Goal: Information Seeking & Learning: Learn about a topic

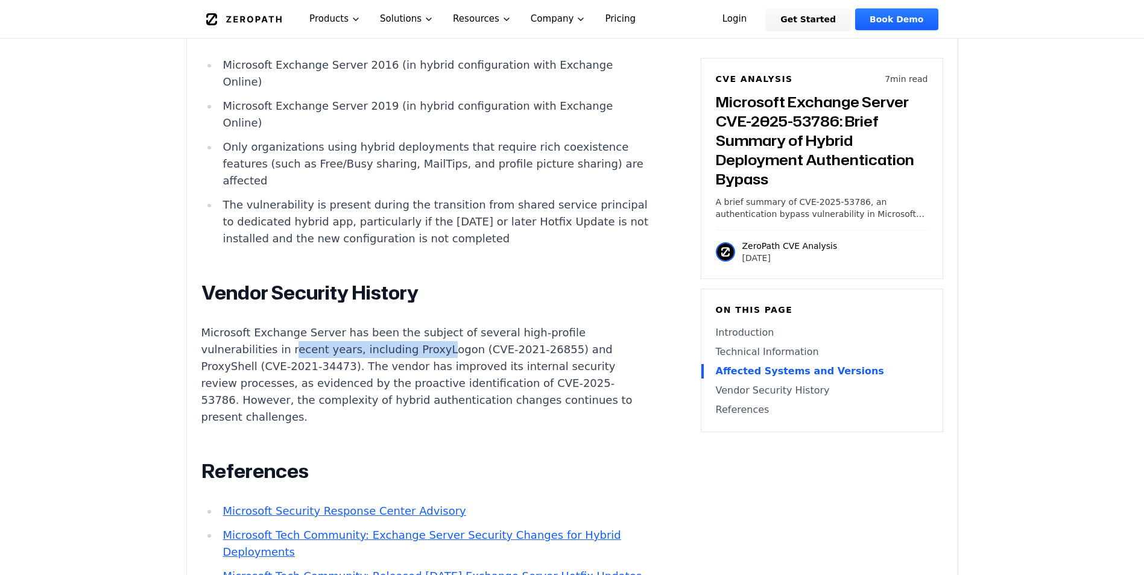
scroll to position [1447, 0]
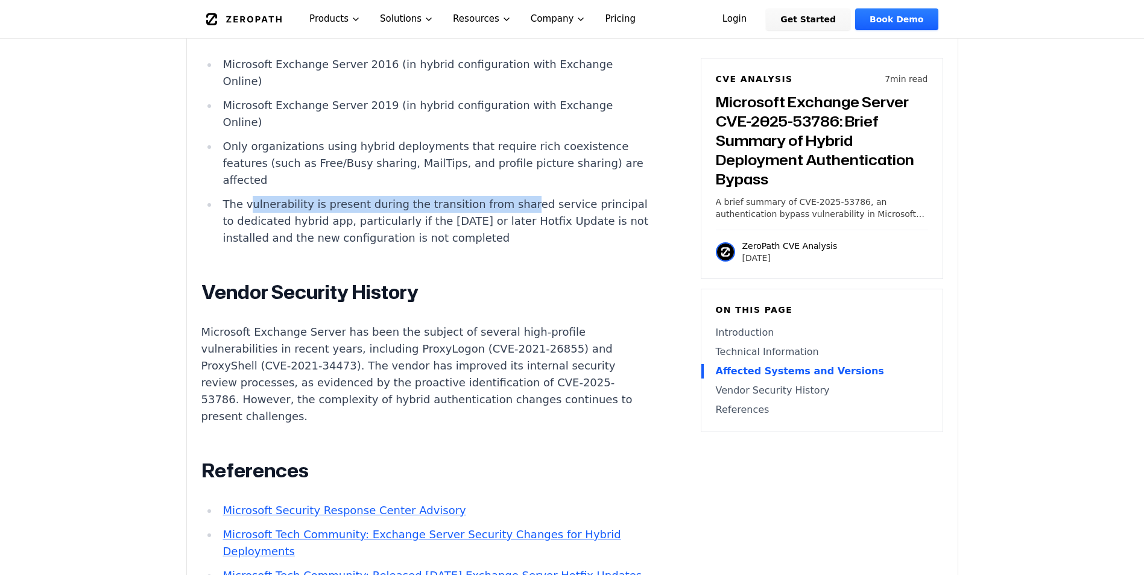
drag, startPoint x: 248, startPoint y: 210, endPoint x: 501, endPoint y: 209, distance: 252.6
click at [501, 209] on li "The vulnerability is present during the transition from shared service principa…" at bounding box center [434, 221] width 432 height 51
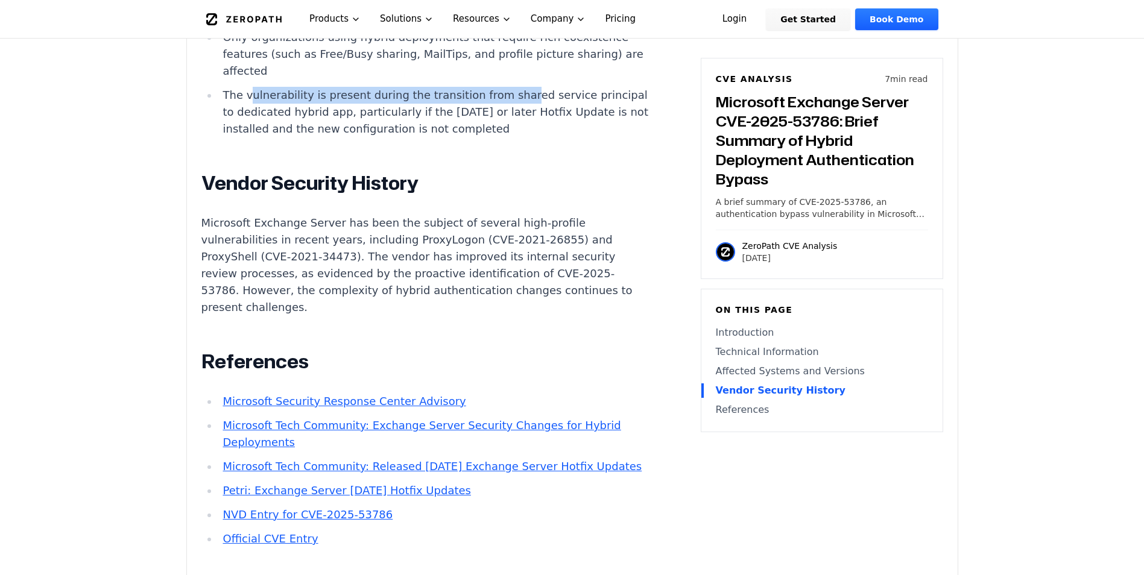
scroll to position [1567, 0]
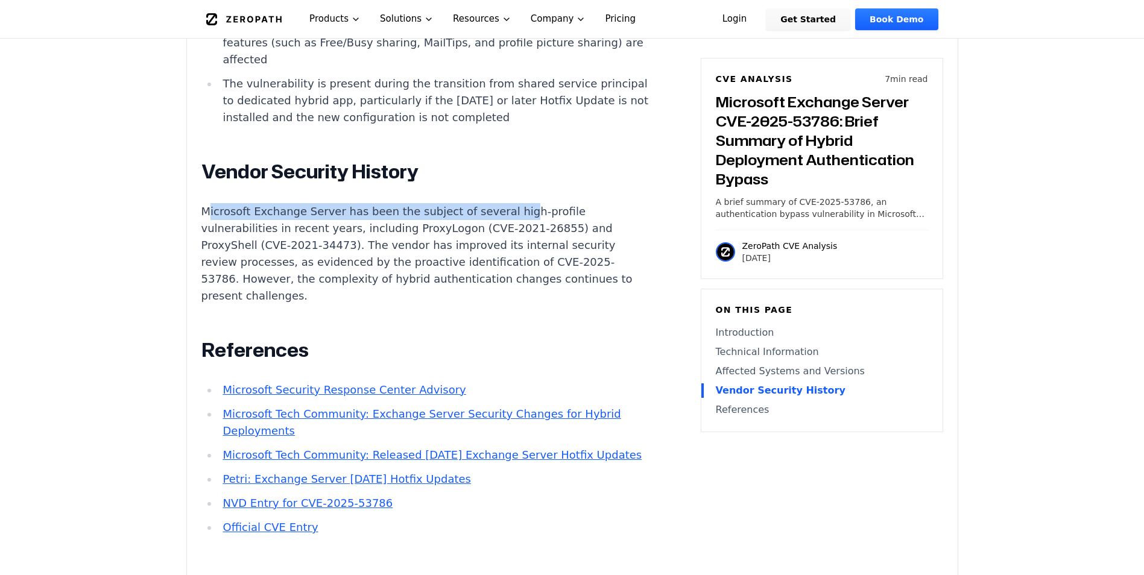
drag, startPoint x: 212, startPoint y: 216, endPoint x: 499, endPoint y: 217, distance: 286.9
click at [499, 217] on p "Microsoft Exchange Server has been the subject of several high-profile vulnerab…" at bounding box center [425, 253] width 448 height 101
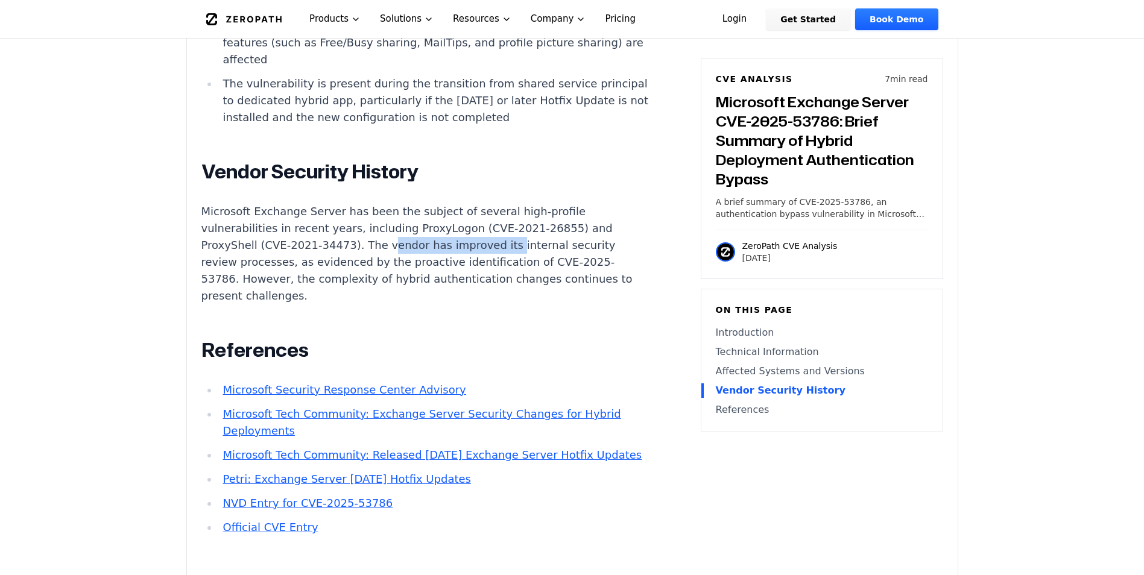
drag, startPoint x: 371, startPoint y: 247, endPoint x: 485, endPoint y: 247, distance: 113.9
click at [485, 247] on p "Microsoft Exchange Server has been the subject of several high-profile vulnerab…" at bounding box center [425, 253] width 448 height 101
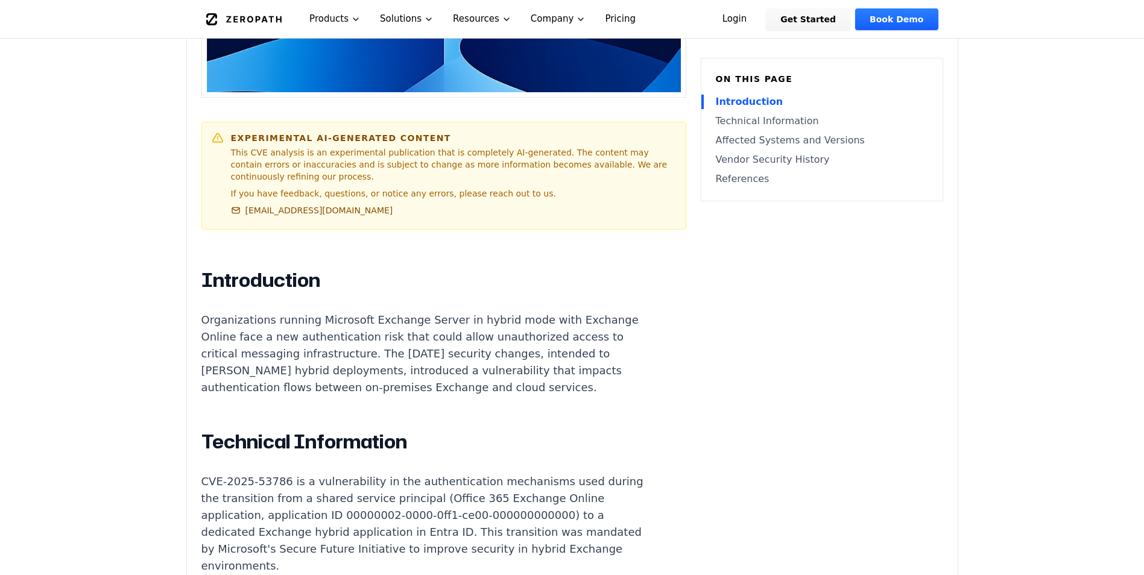
scroll to position [663, 0]
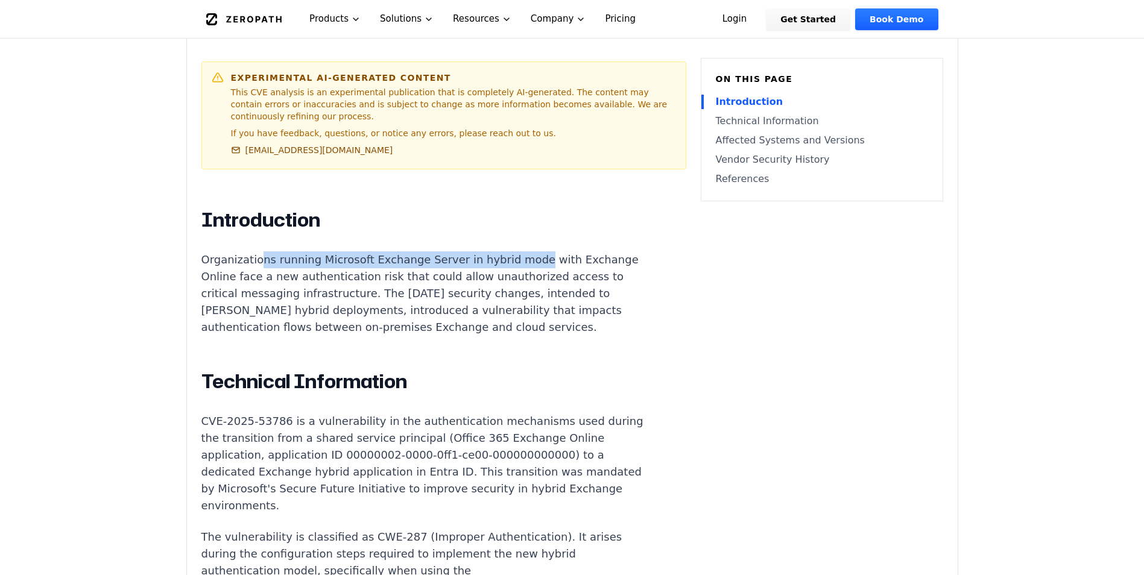
drag, startPoint x: 256, startPoint y: 245, endPoint x: 512, endPoint y: 242, distance: 256.2
click at [512, 251] on p "Organizations running Microsoft Exchange Server in hybrid mode with Exchange On…" at bounding box center [425, 293] width 448 height 84
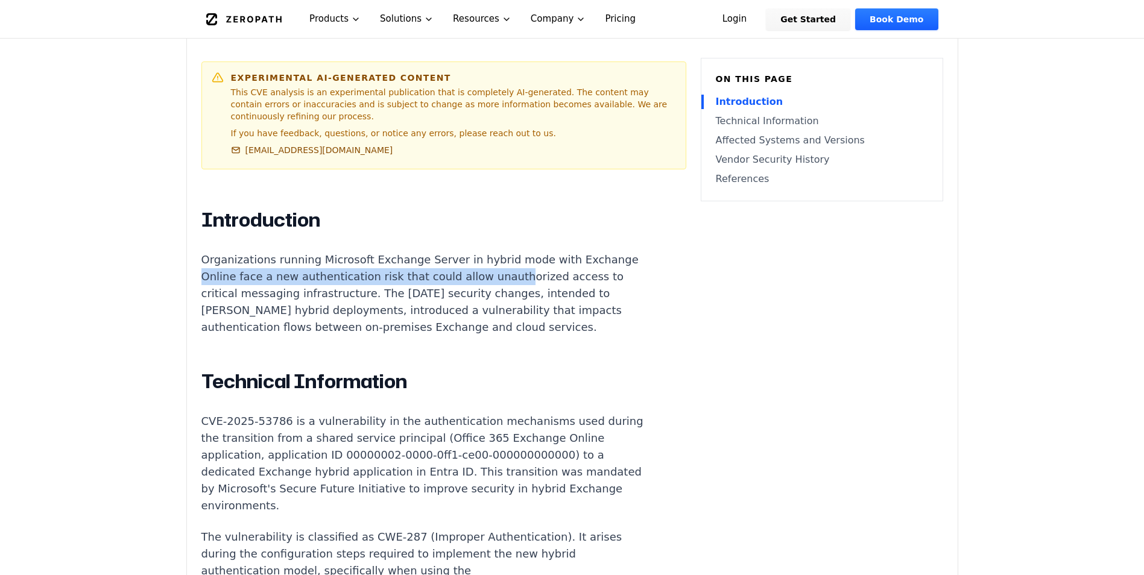
drag, startPoint x: 253, startPoint y: 263, endPoint x: 541, endPoint y: 263, distance: 288.1
click at [541, 263] on p "Organizations running Microsoft Exchange Server in hybrid mode with Exchange On…" at bounding box center [425, 293] width 448 height 84
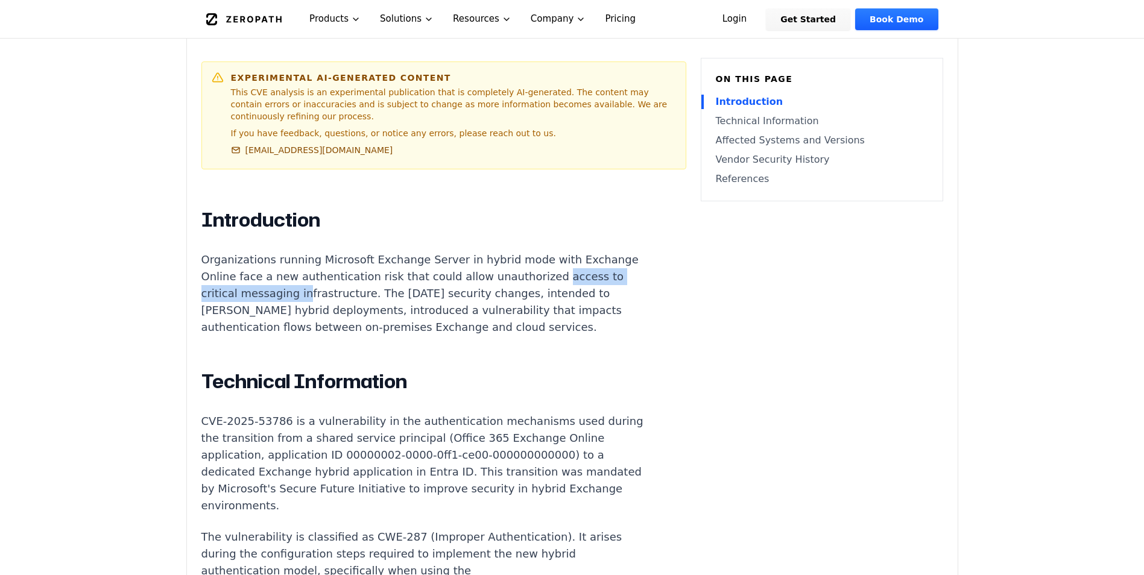
drag, startPoint x: 204, startPoint y: 280, endPoint x: 344, endPoint y: 282, distance: 140.5
click at [344, 282] on p "Organizations running Microsoft Exchange Server in hybrid mode with Exchange On…" at bounding box center [425, 293] width 448 height 84
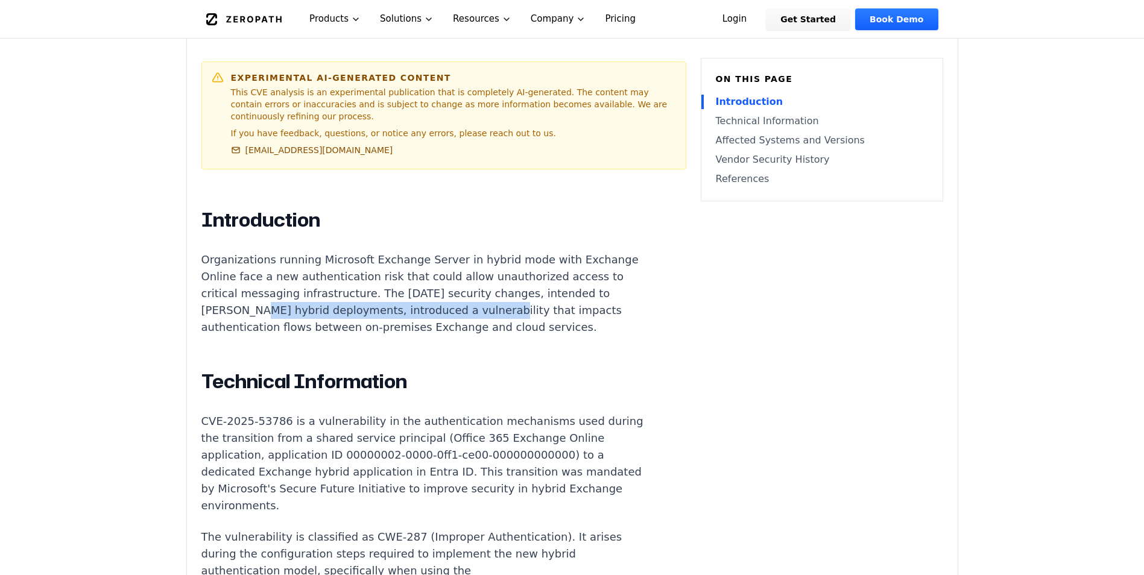
drag, startPoint x: 295, startPoint y: 299, endPoint x: 512, endPoint y: 299, distance: 217.0
click at [512, 299] on p "Organizations running Microsoft Exchange Server in hybrid mode with Exchange On…" at bounding box center [425, 293] width 448 height 84
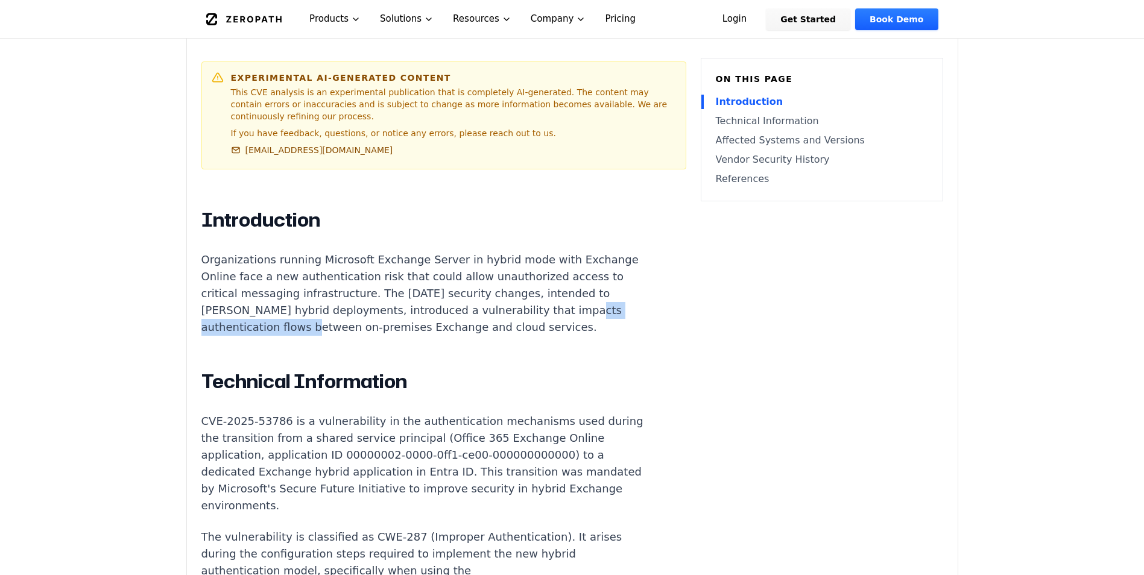
drag, startPoint x: 237, startPoint y: 313, endPoint x: 369, endPoint y: 315, distance: 132.0
click at [369, 315] on p "Organizations running Microsoft Exchange Server in hybrid mode with Exchange On…" at bounding box center [425, 293] width 448 height 84
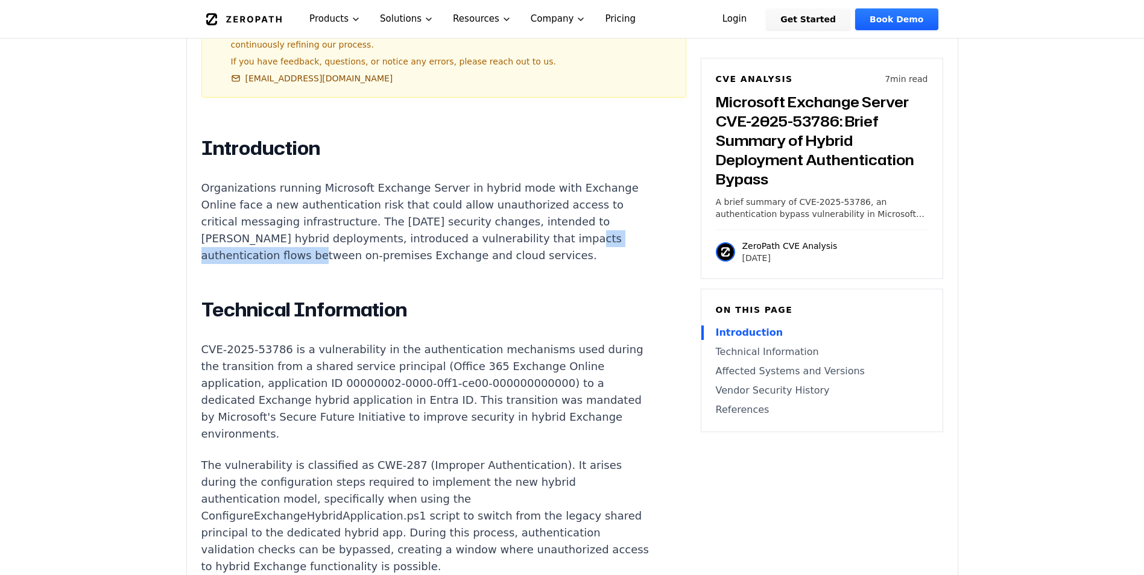
scroll to position [784, 0]
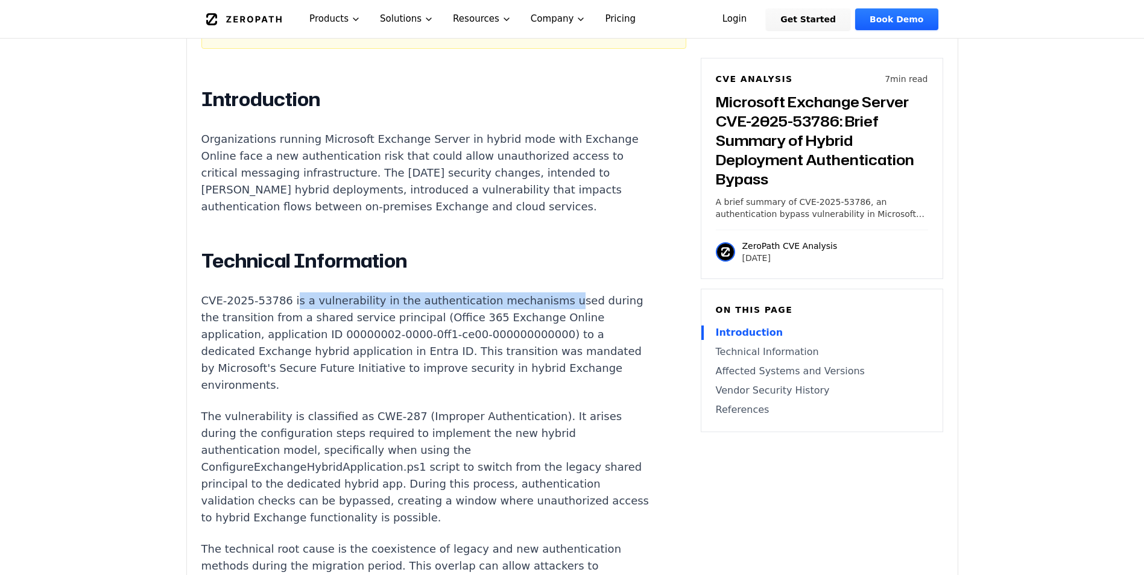
drag, startPoint x: 286, startPoint y: 309, endPoint x: 533, endPoint y: 307, distance: 246.6
click at [533, 307] on p "CVE-2025-53786 is a vulnerability in the authentication mechanisms used during …" at bounding box center [425, 342] width 448 height 101
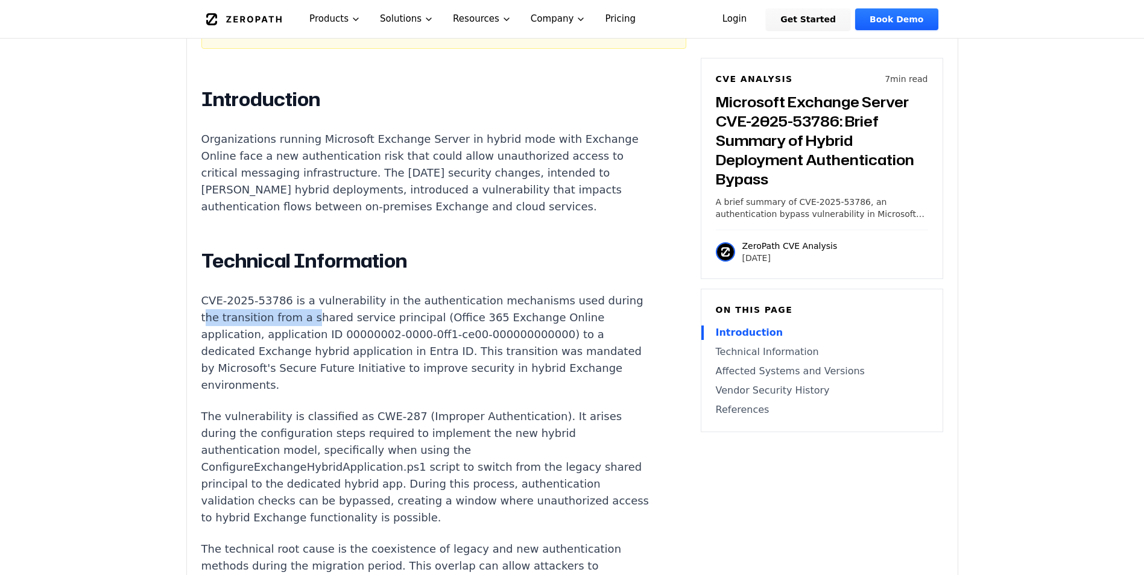
drag, startPoint x: 238, startPoint y: 323, endPoint x: 341, endPoint y: 324, distance: 103.1
click at [341, 324] on p "CVE-2025-53786 is a vulnerability in the authentication mechanisms used during …" at bounding box center [425, 342] width 448 height 101
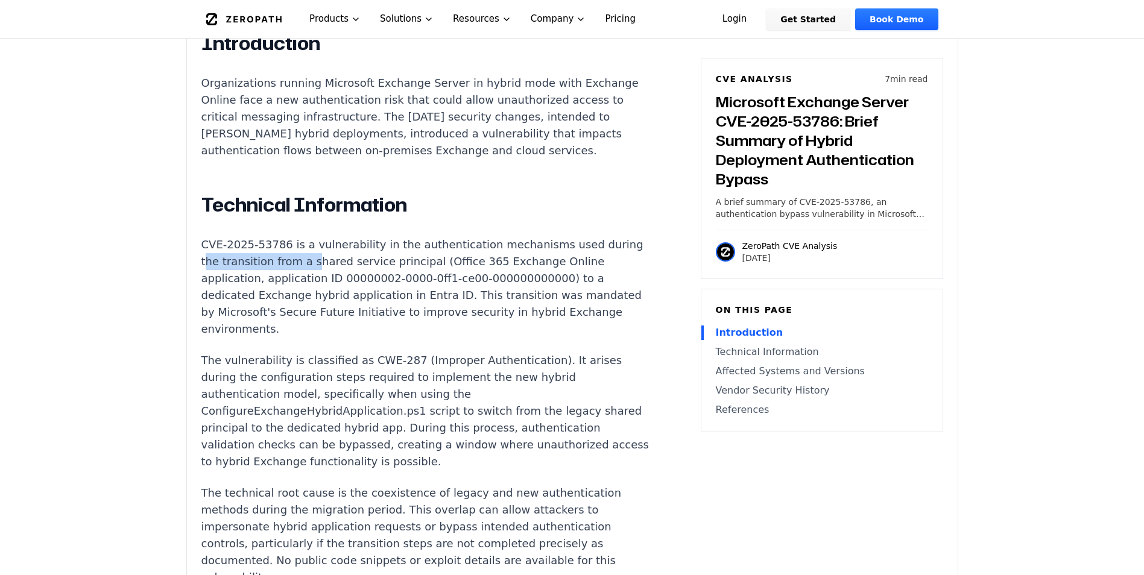
scroll to position [844, 0]
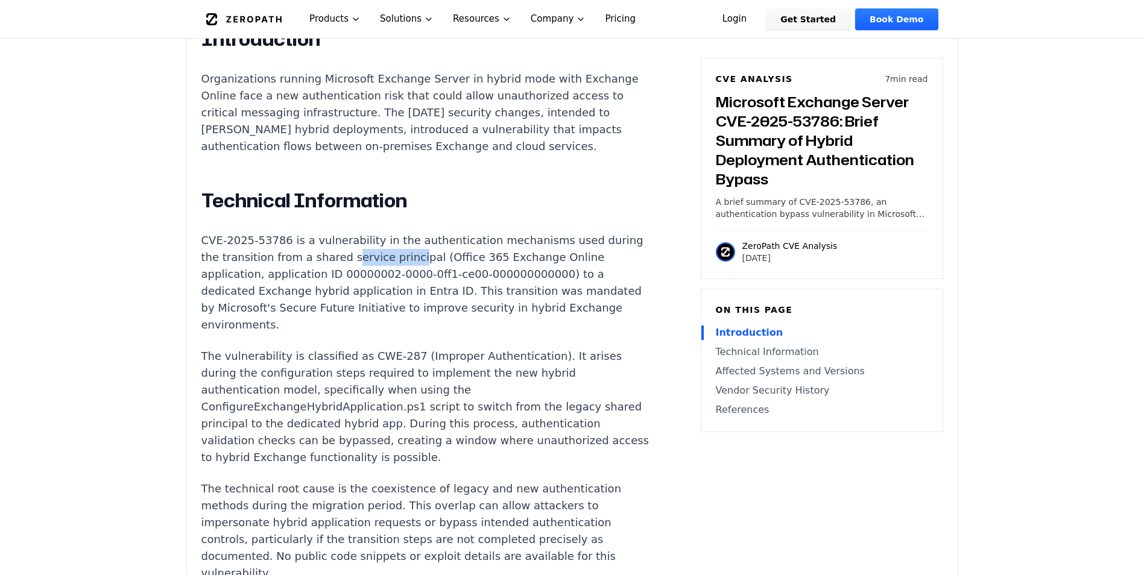
drag, startPoint x: 376, startPoint y: 262, endPoint x: 433, endPoint y: 262, distance: 57.3
click at [433, 262] on p "CVE-2025-53786 is a vulnerability in the authentication mechanisms used during …" at bounding box center [425, 282] width 448 height 101
drag, startPoint x: 230, startPoint y: 281, endPoint x: 319, endPoint y: 280, distance: 88.6
click at [319, 280] on p "CVE-2025-53786 is a vulnerability in the authentication mechanisms used during …" at bounding box center [425, 282] width 448 height 101
drag, startPoint x: 319, startPoint y: 280, endPoint x: 269, endPoint y: 294, distance: 51.9
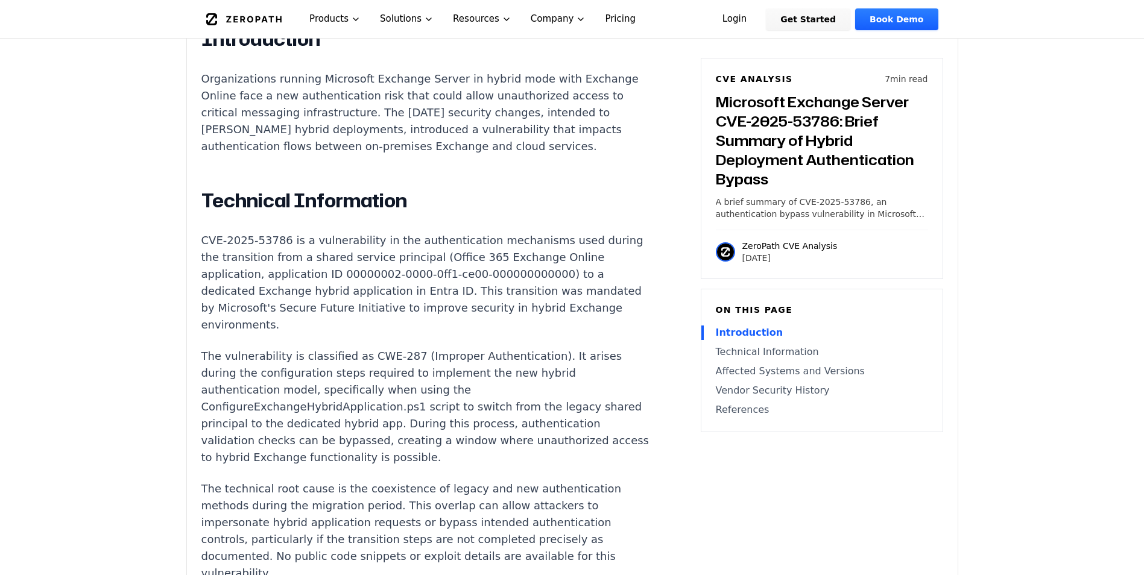
click at [269, 294] on p "CVE-2025-53786 is a vulnerability in the authentication mechanisms used during …" at bounding box center [425, 282] width 448 height 101
drag, startPoint x: 225, startPoint y: 260, endPoint x: 421, endPoint y: 261, distance: 195.9
click at [421, 261] on p "CVE-2025-53786 is a vulnerability in the authentication mechanisms used during …" at bounding box center [425, 282] width 448 height 101
drag, startPoint x: 279, startPoint y: 295, endPoint x: 441, endPoint y: 295, distance: 162.2
click at [441, 295] on p "CVE-2025-53786 is a vulnerability in the authentication mechanisms used during …" at bounding box center [425, 282] width 448 height 101
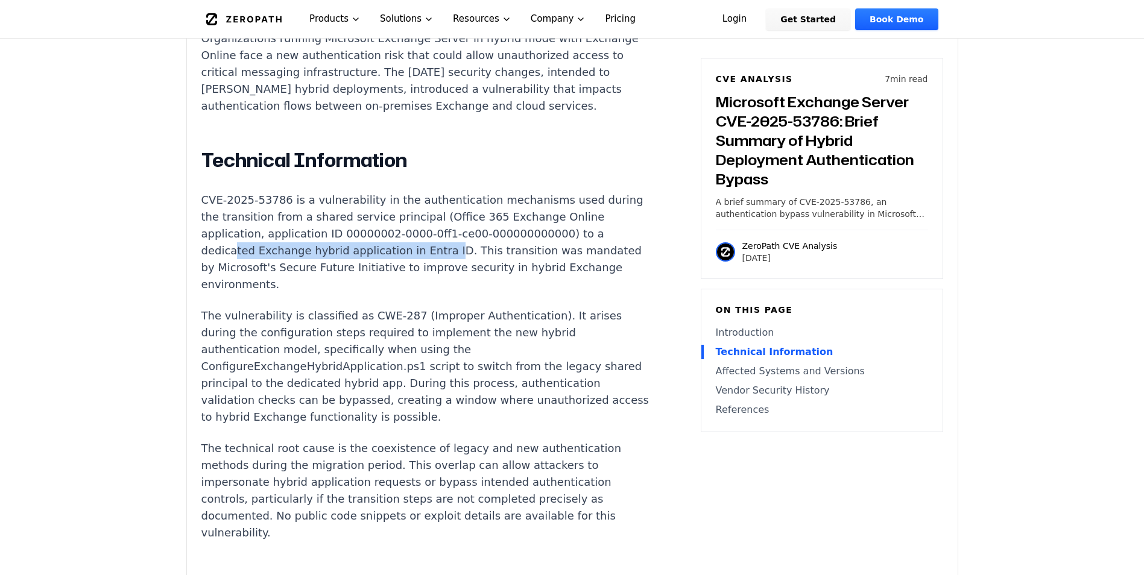
scroll to position [904, 0]
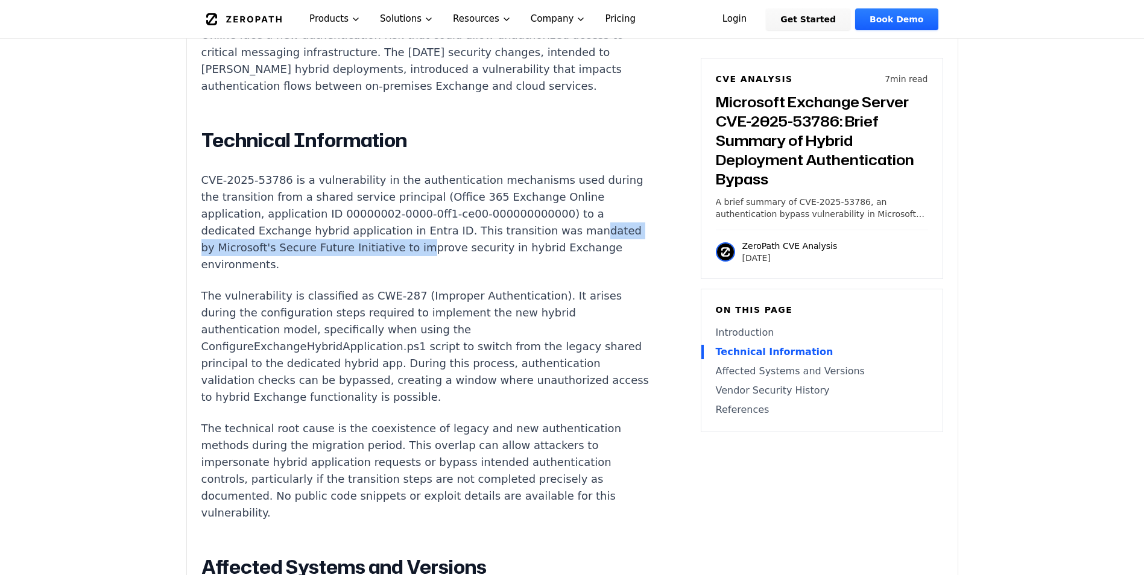
drag, startPoint x: 225, startPoint y: 253, endPoint x: 456, endPoint y: 253, distance: 230.9
click at [456, 253] on p "CVE-2025-53786 is a vulnerability in the authentication mechanisms used during …" at bounding box center [425, 222] width 448 height 101
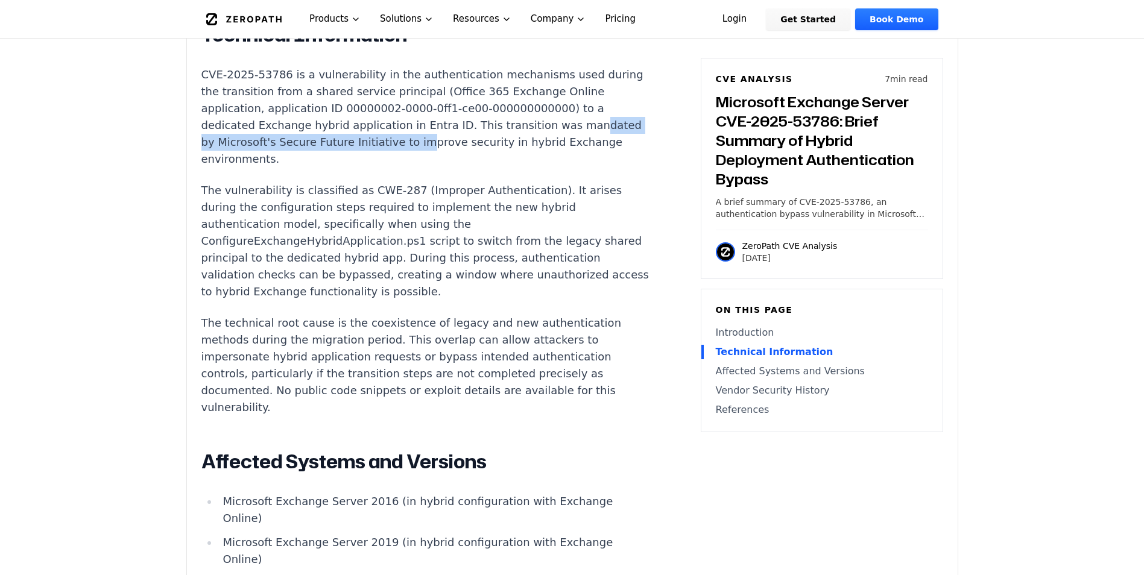
scroll to position [1025, 0]
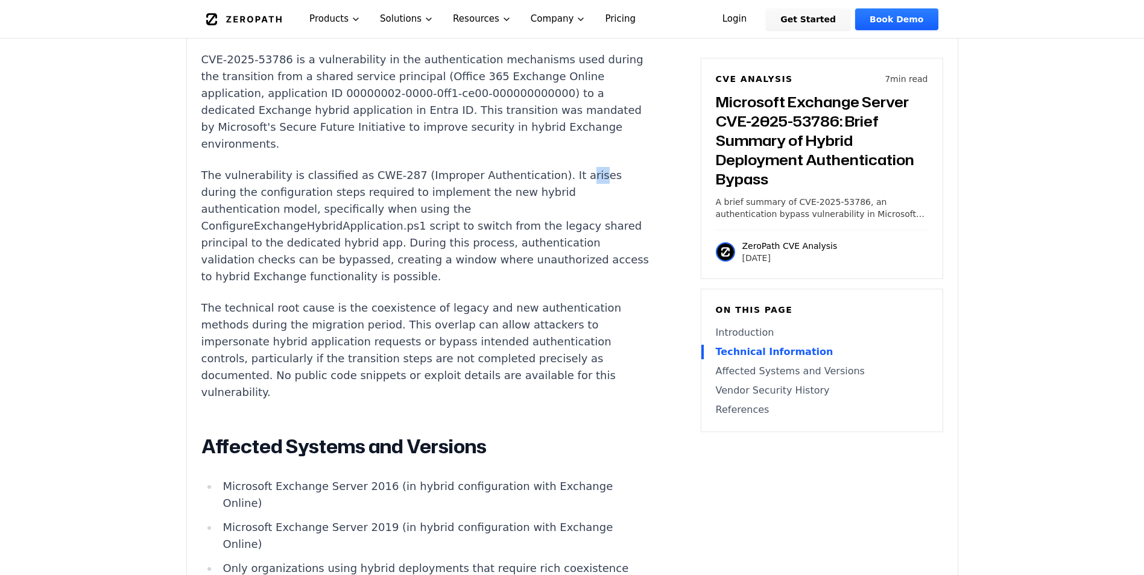
drag, startPoint x: 543, startPoint y: 180, endPoint x: 558, endPoint y: 184, distance: 15.5
click at [558, 184] on p "The vulnerability is classified as CWE-287 (Improper Authentication). It arises…" at bounding box center [425, 226] width 448 height 118
drag, startPoint x: 270, startPoint y: 195, endPoint x: 514, endPoint y: 199, distance: 244.2
click at [514, 199] on p "The vulnerability is classified as CWE-287 (Improper Authentication). It arises…" at bounding box center [425, 226] width 448 height 118
drag, startPoint x: 231, startPoint y: 213, endPoint x: 397, endPoint y: 213, distance: 166.4
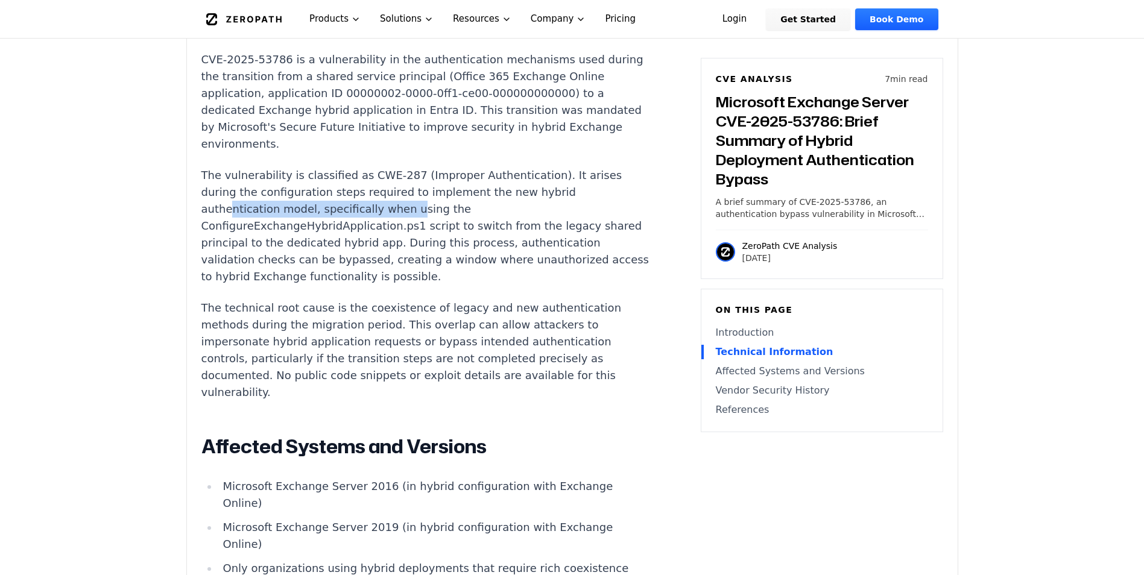
click at [397, 213] on p "The vulnerability is classified as CWE-287 (Improper Authentication). It arises…" at bounding box center [425, 226] width 448 height 118
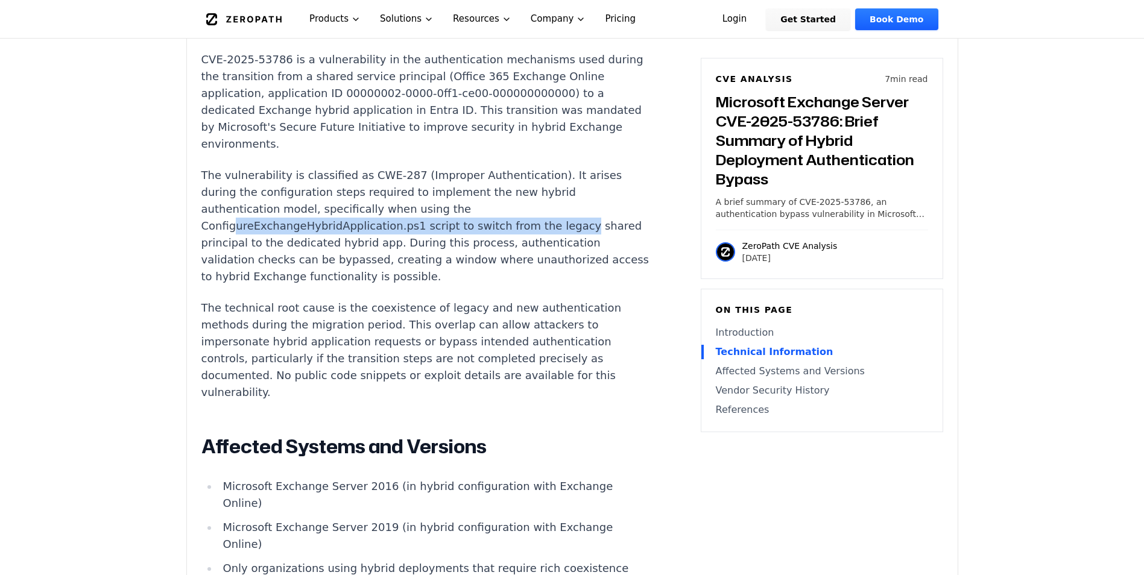
drag, startPoint x: 231, startPoint y: 231, endPoint x: 582, endPoint y: 232, distance: 350.8
click at [582, 232] on article "Introduction Organizations running Microsoft Exchange Server in hybrid mode wit…" at bounding box center [443, 465] width 485 height 1239
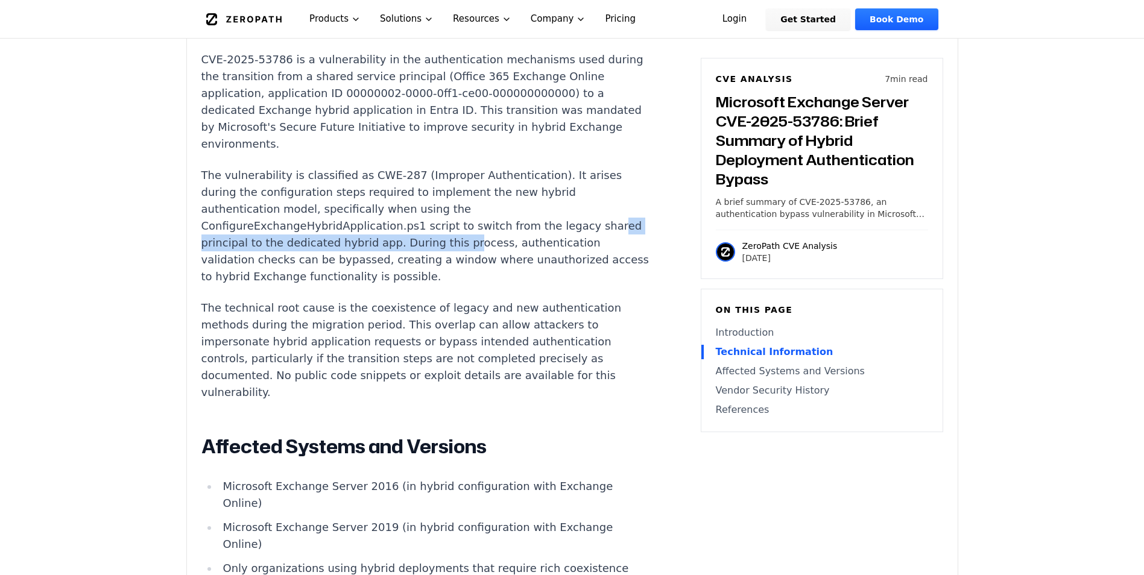
drag, startPoint x: 219, startPoint y: 250, endPoint x: 486, endPoint y: 249, distance: 267.0
click at [486, 249] on p "The vulnerability is classified as CWE-287 (Improper Authentication). It arises…" at bounding box center [425, 226] width 448 height 118
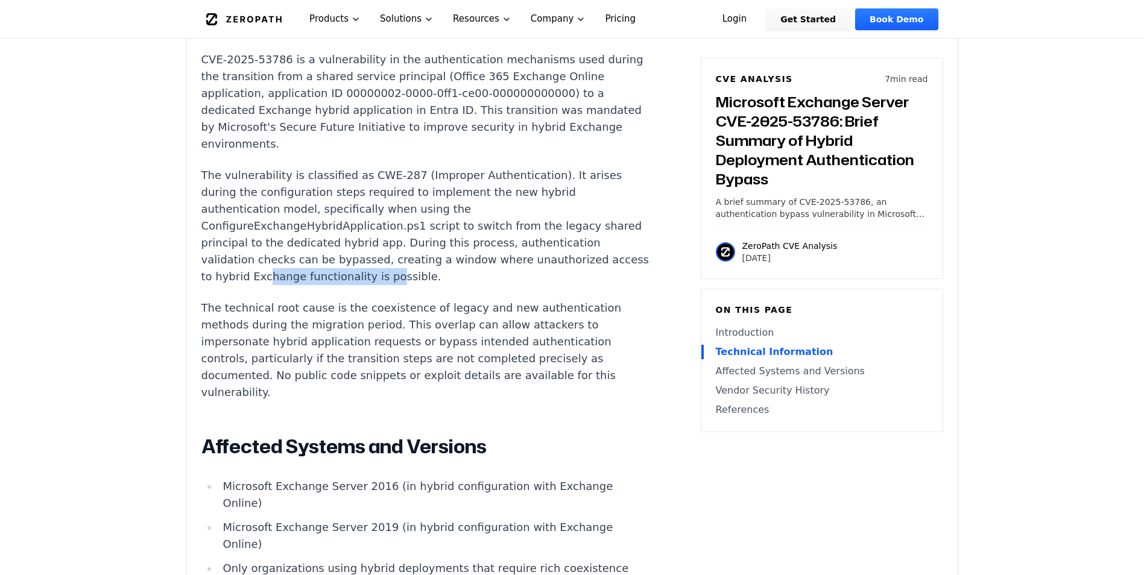
drag, startPoint x: 362, startPoint y: 283, endPoint x: 480, endPoint y: 278, distance: 117.6
click at [480, 278] on p "The vulnerability is classified as CWE-287 (Improper Authentication). It arises…" at bounding box center [425, 226] width 448 height 118
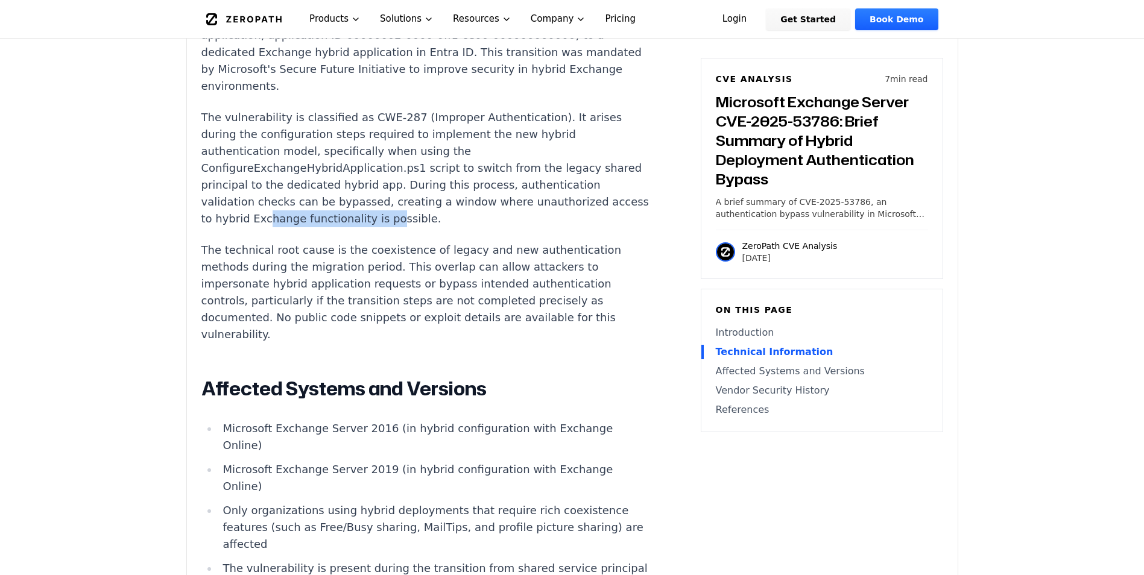
scroll to position [1085, 0]
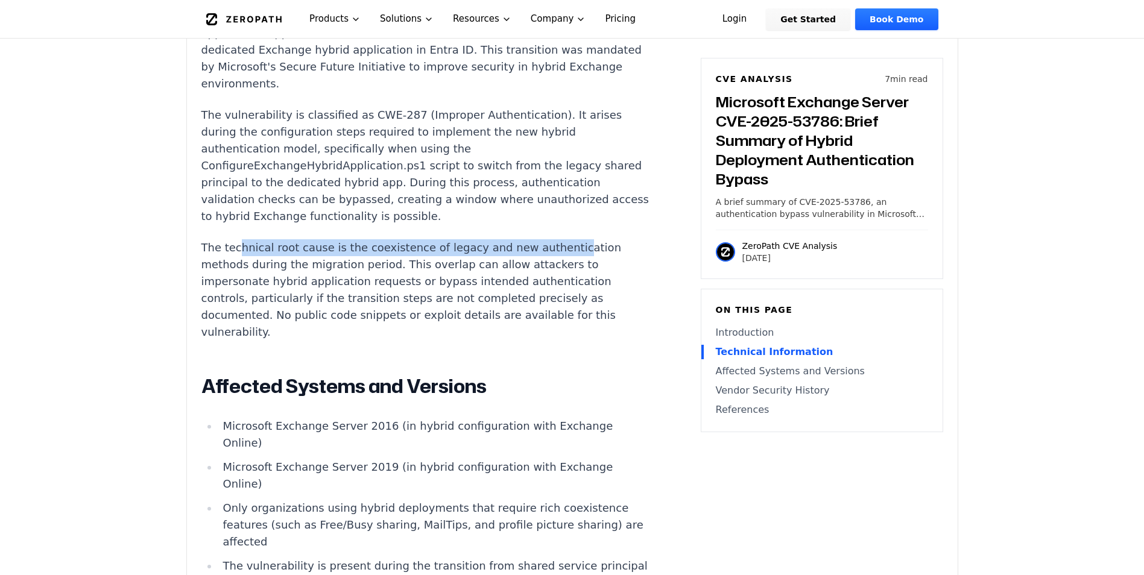
drag, startPoint x: 235, startPoint y: 253, endPoint x: 540, endPoint y: 253, distance: 305.0
click at [540, 253] on p "The technical root cause is the coexistence of legacy and new authentication me…" at bounding box center [425, 289] width 448 height 101
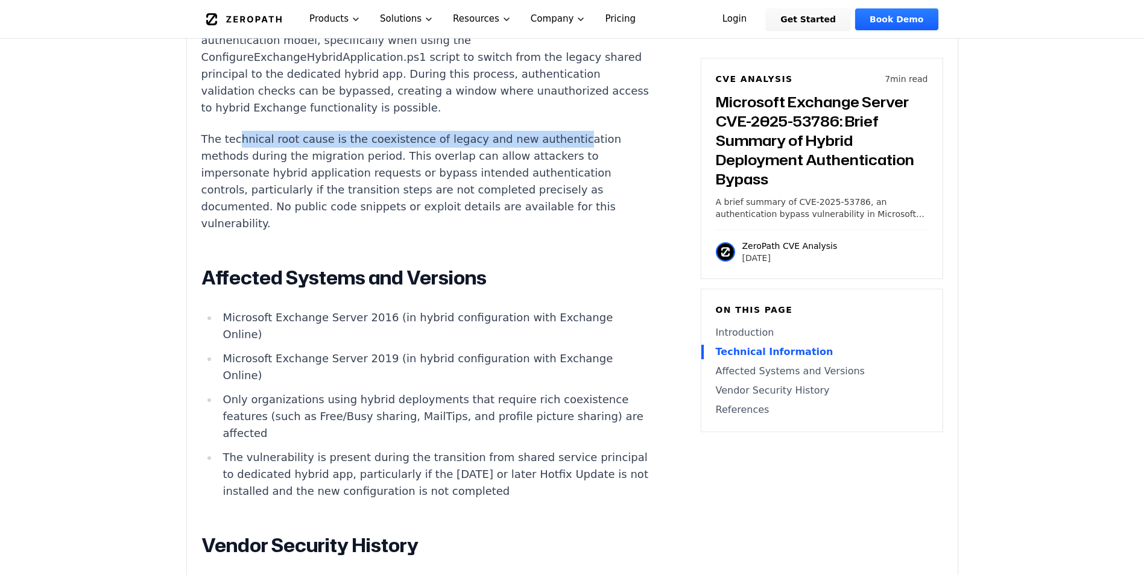
scroll to position [1266, 0]
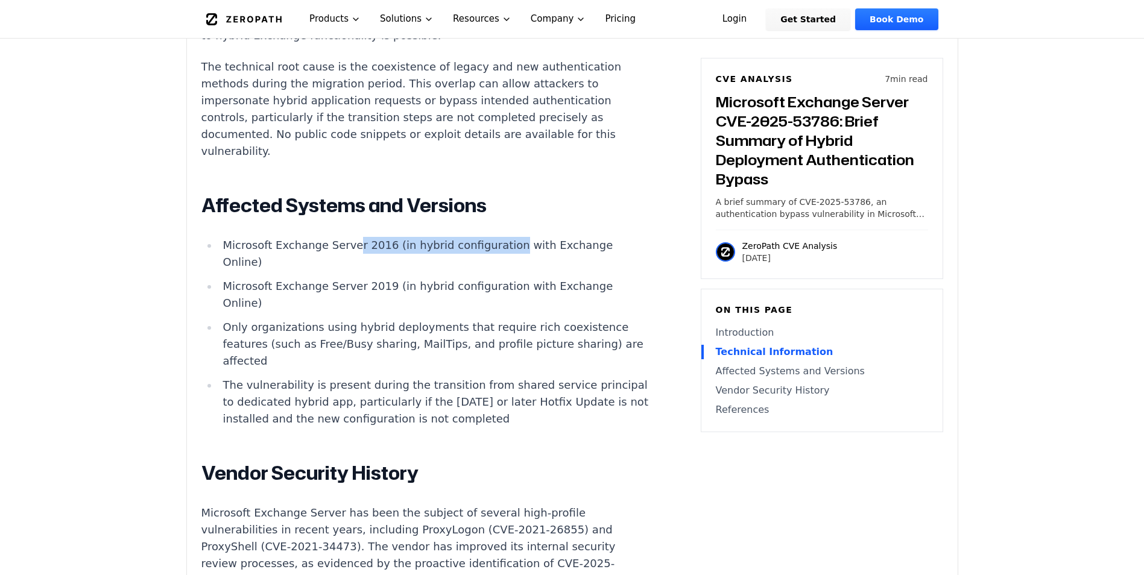
drag, startPoint x: 343, startPoint y: 247, endPoint x: 491, endPoint y: 250, distance: 148.3
click at [491, 250] on li "Microsoft Exchange Server 2016 (in hybrid configuration with Exchange Online)" at bounding box center [434, 254] width 432 height 34
drag, startPoint x: 216, startPoint y: 268, endPoint x: 310, endPoint y: 266, distance: 94.1
click at [310, 266] on ul "Microsoft Exchange Server 2016 (in hybrid configuration with Exchange Online) M…" at bounding box center [425, 332] width 448 height 190
drag, startPoint x: 310, startPoint y: 266, endPoint x: 362, endPoint y: 292, distance: 57.7
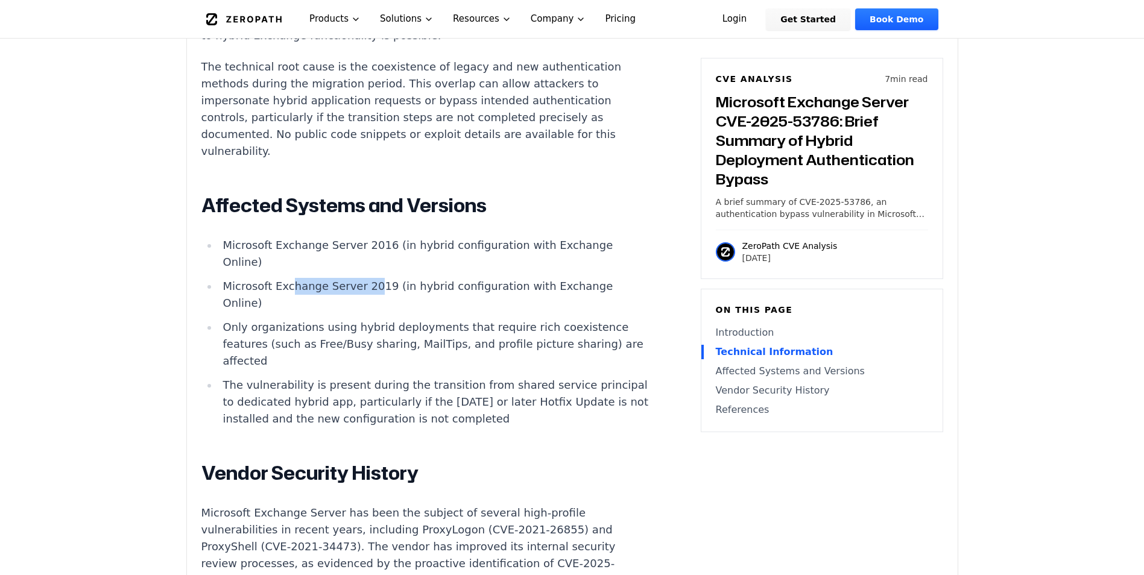
click at [362, 292] on li "Microsoft Exchange Server 2019 (in hybrid configuration with Exchange Online)" at bounding box center [434, 295] width 432 height 34
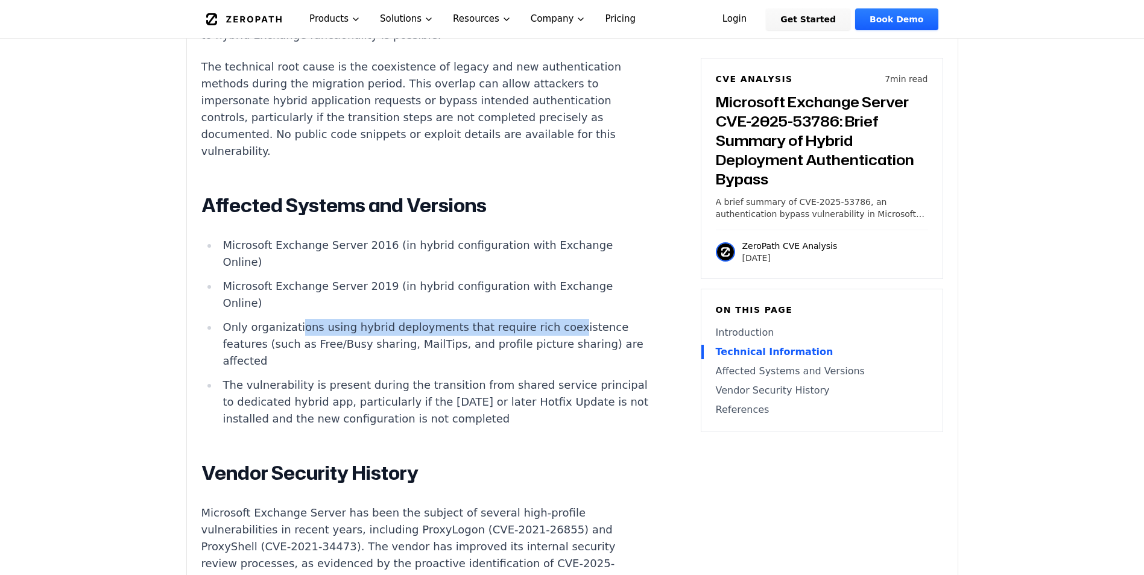
drag, startPoint x: 362, startPoint y: 292, endPoint x: 544, endPoint y: 333, distance: 186.0
click at [544, 333] on li "Only organizations using hybrid deployments that require rich coexistence featu…" at bounding box center [434, 344] width 432 height 51
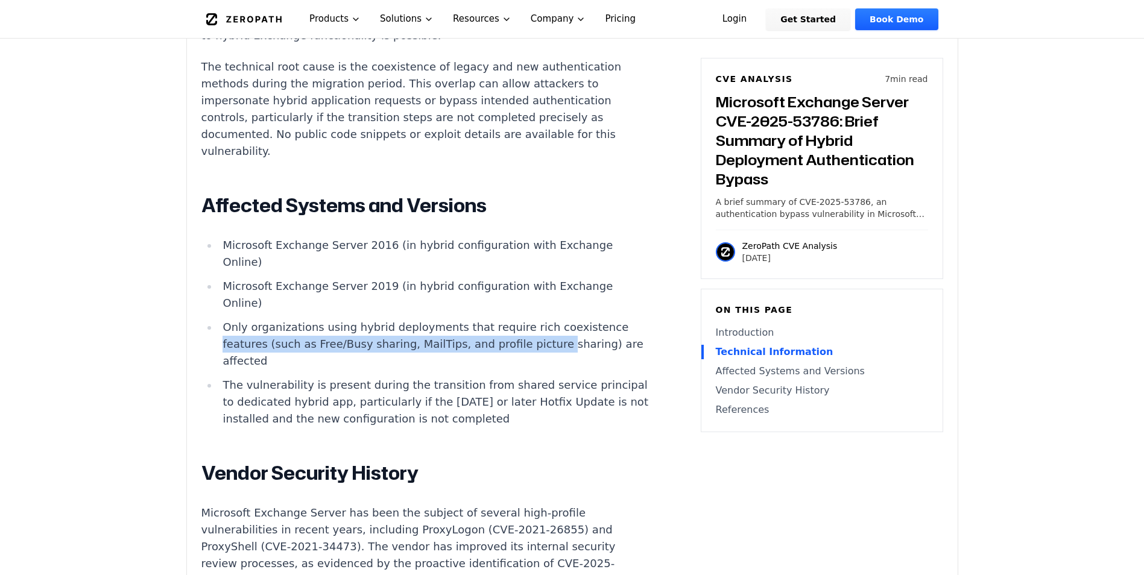
drag, startPoint x: 224, startPoint y: 348, endPoint x: 534, endPoint y: 347, distance: 310.5
click at [534, 347] on li "Only organizations using hybrid deployments that require rich coexistence featu…" at bounding box center [434, 344] width 432 height 51
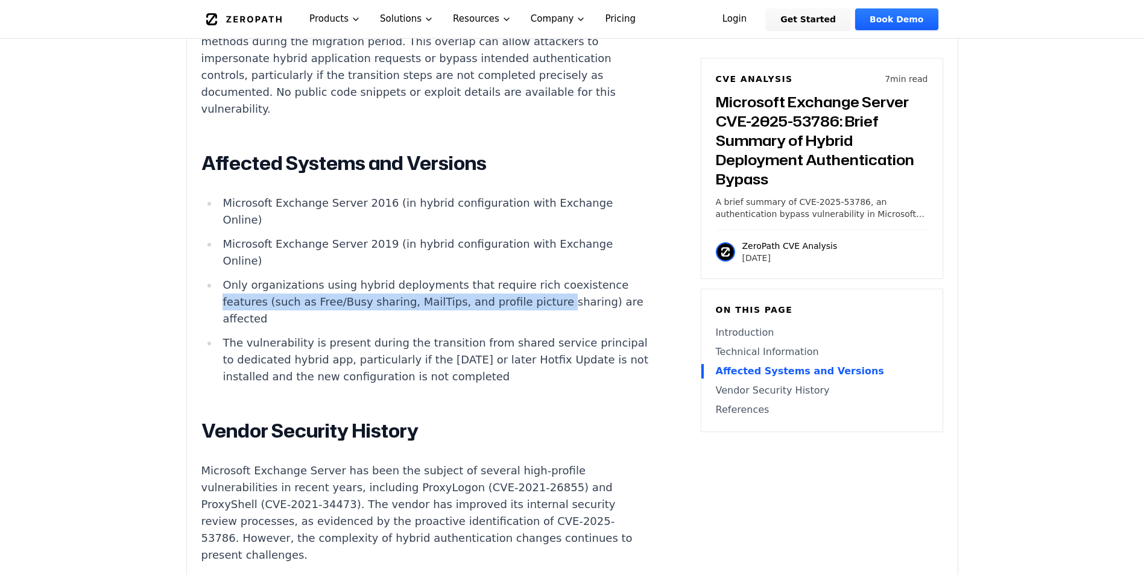
scroll to position [1326, 0]
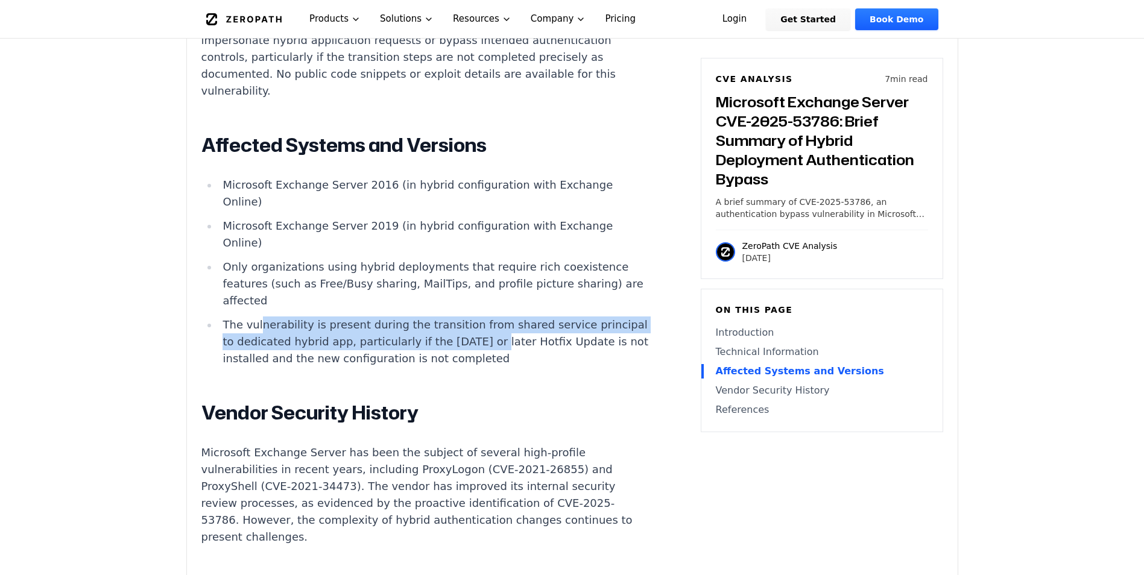
drag, startPoint x: 257, startPoint y: 329, endPoint x: 518, endPoint y: 339, distance: 261.2
click at [518, 339] on li "The vulnerability is present during the transition from shared service principa…" at bounding box center [434, 341] width 432 height 51
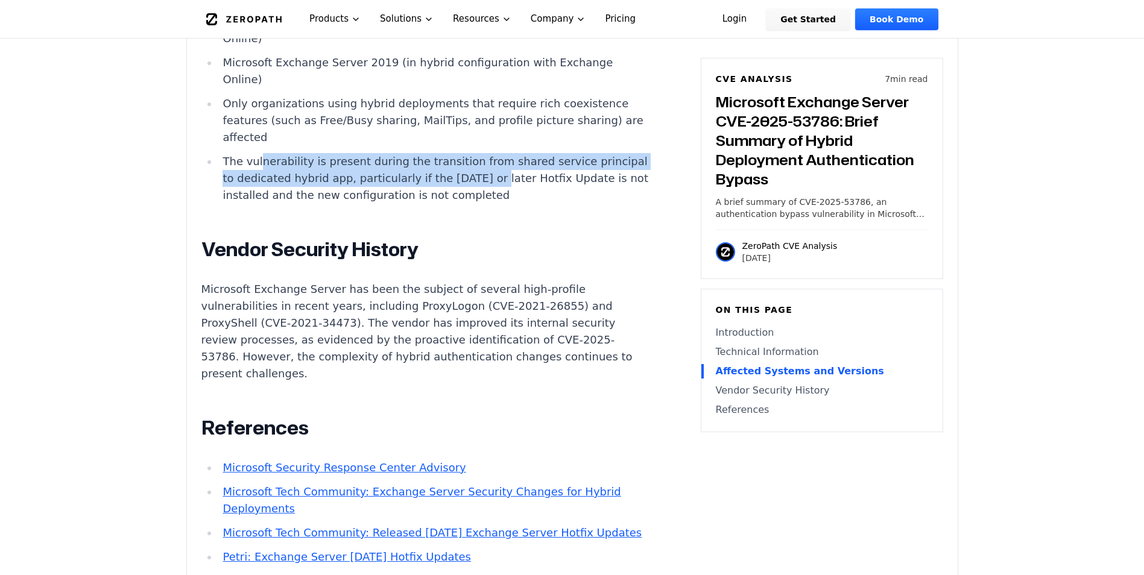
scroll to position [1507, 0]
